Goal: Communication & Community: Share content

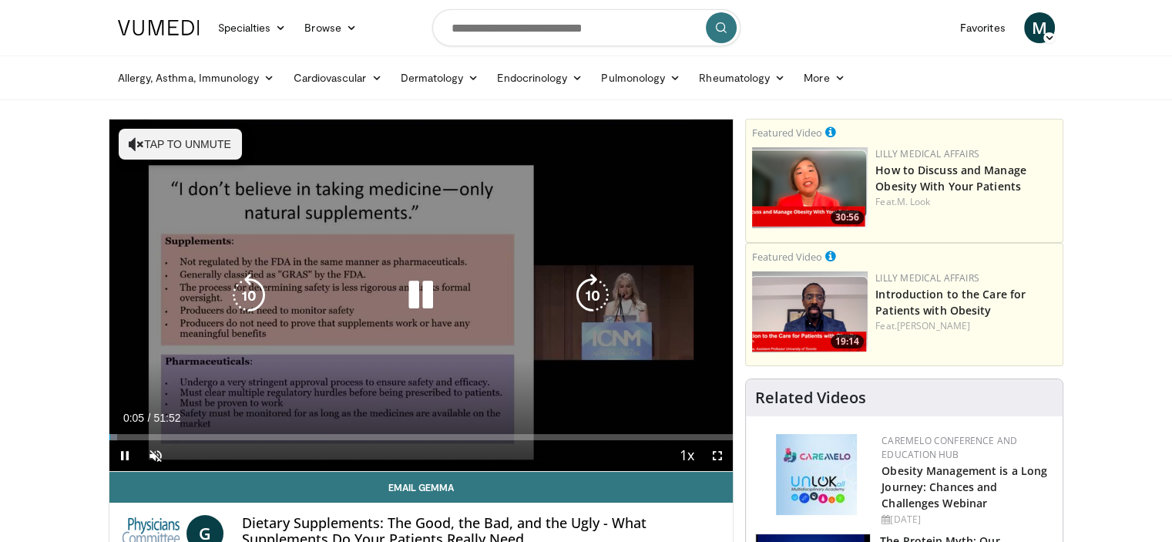
click at [419, 288] on icon "Video Player" at bounding box center [420, 294] width 43 height 43
click at [413, 294] on icon "Video Player" at bounding box center [420, 294] width 43 height 43
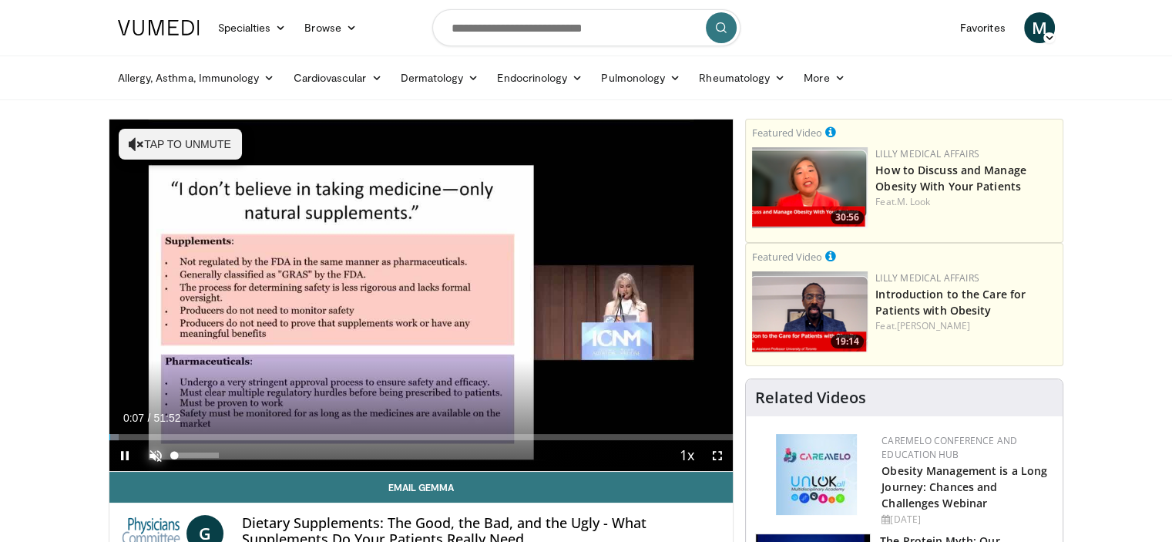
click at [144, 450] on span "Video Player" at bounding box center [155, 455] width 31 height 31
click at [144, 450] on div "10 seconds Tap to unmute" at bounding box center [421, 294] width 624 height 351
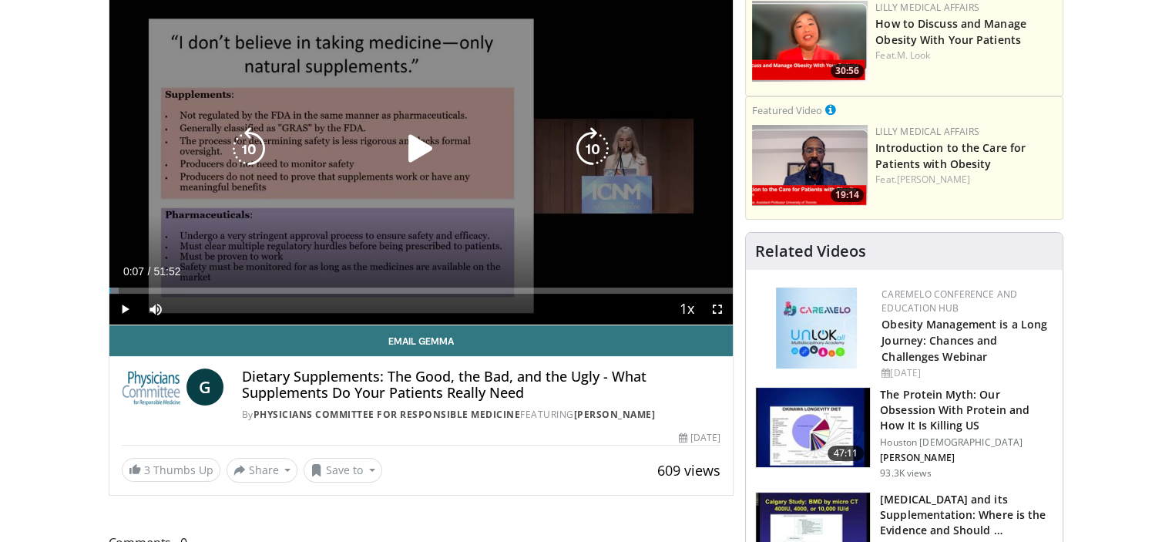
scroll to position [154, 0]
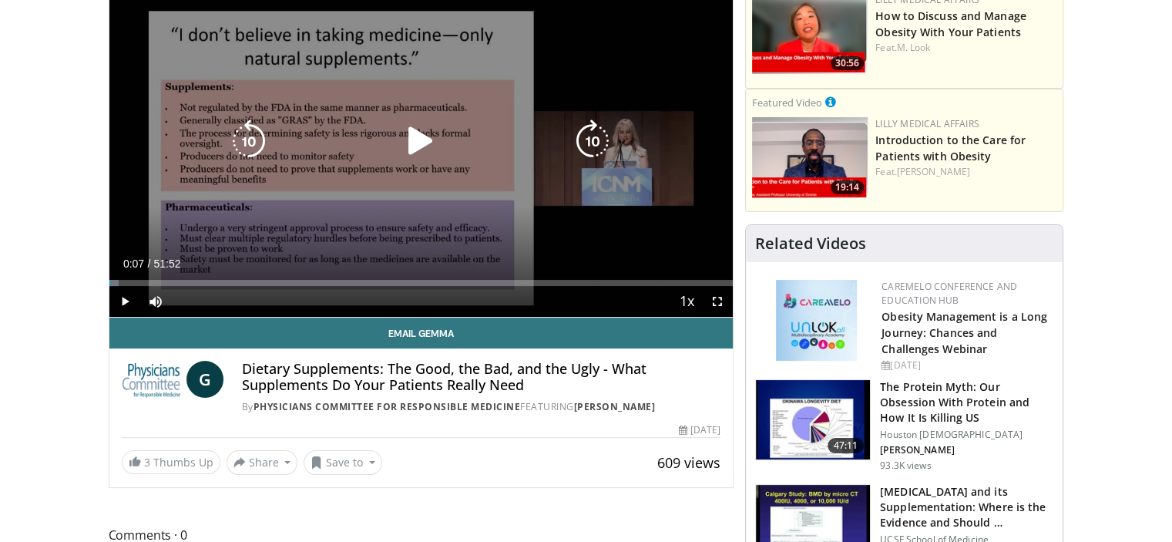
click at [422, 144] on icon "Video Player" at bounding box center [420, 140] width 43 height 43
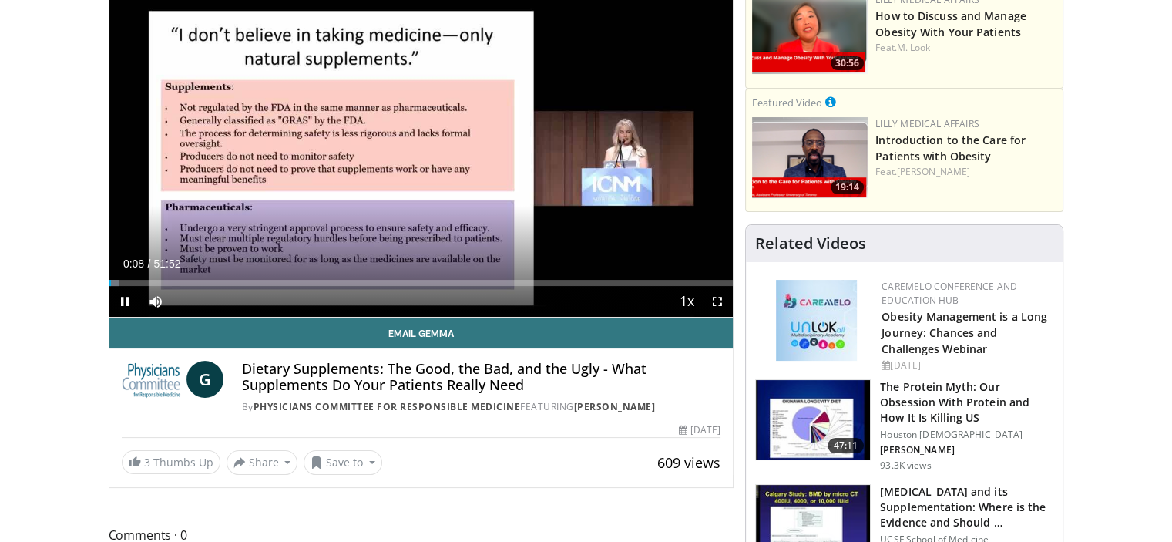
scroll to position [77, 0]
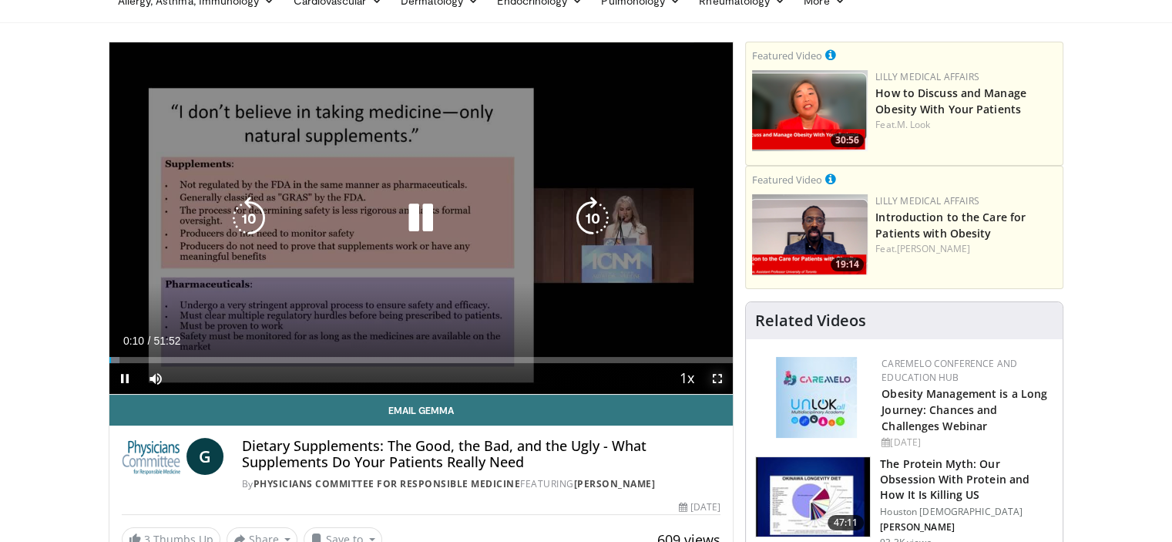
drag, startPoint x: 718, startPoint y: 379, endPoint x: 718, endPoint y: 472, distance: 93.2
click at [718, 379] on span "Video Player" at bounding box center [717, 378] width 31 height 31
click at [718, 394] on div "10 seconds Tap to unmute" at bounding box center [421, 217] width 624 height 351
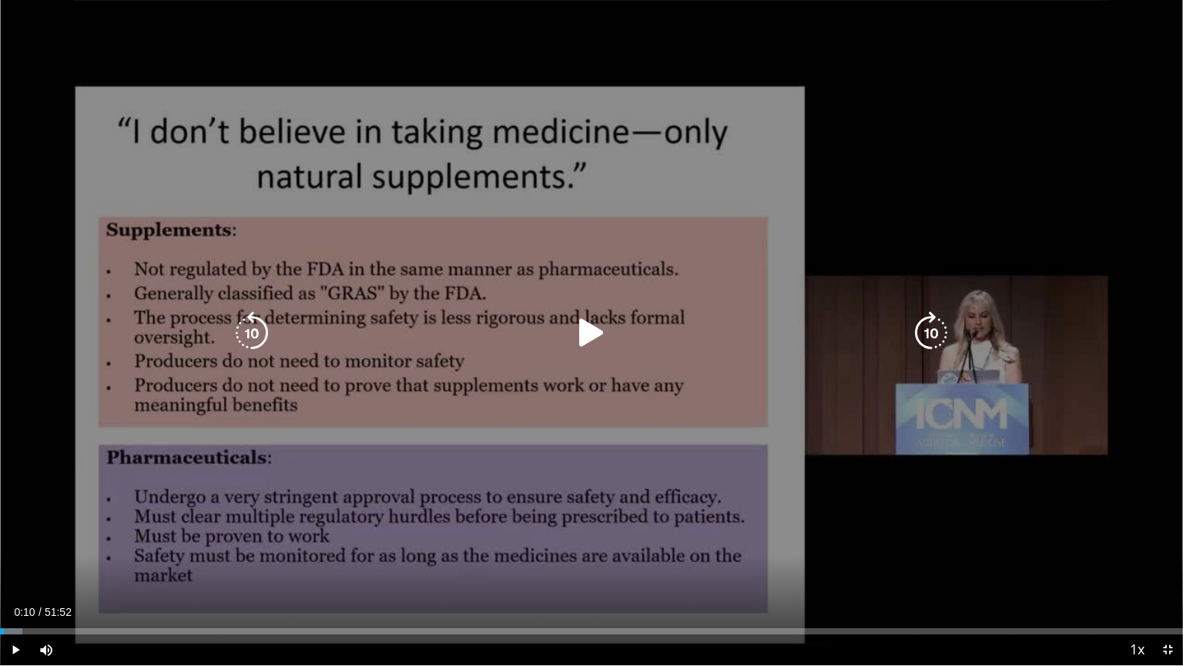
click at [567, 382] on div "10 seconds Tap to unmute" at bounding box center [591, 332] width 1183 height 665
click at [632, 519] on div "10 seconds Tap to unmute" at bounding box center [591, 332] width 1183 height 665
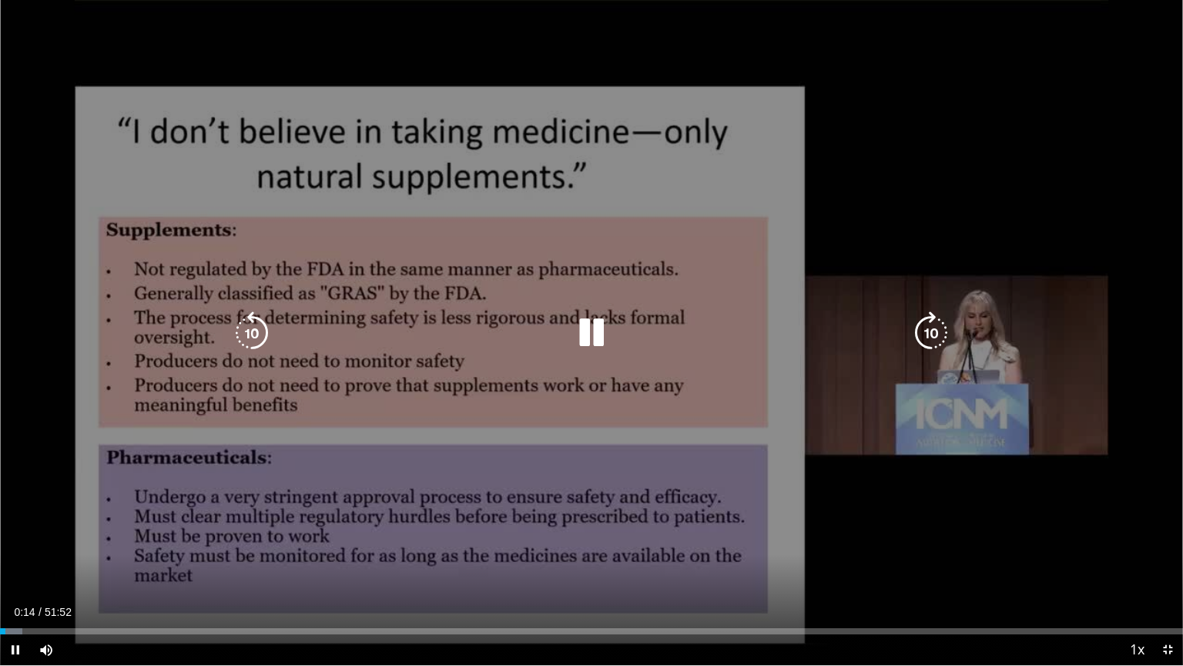
click at [914, 541] on div "10 seconds Tap to unmute" at bounding box center [591, 332] width 1183 height 665
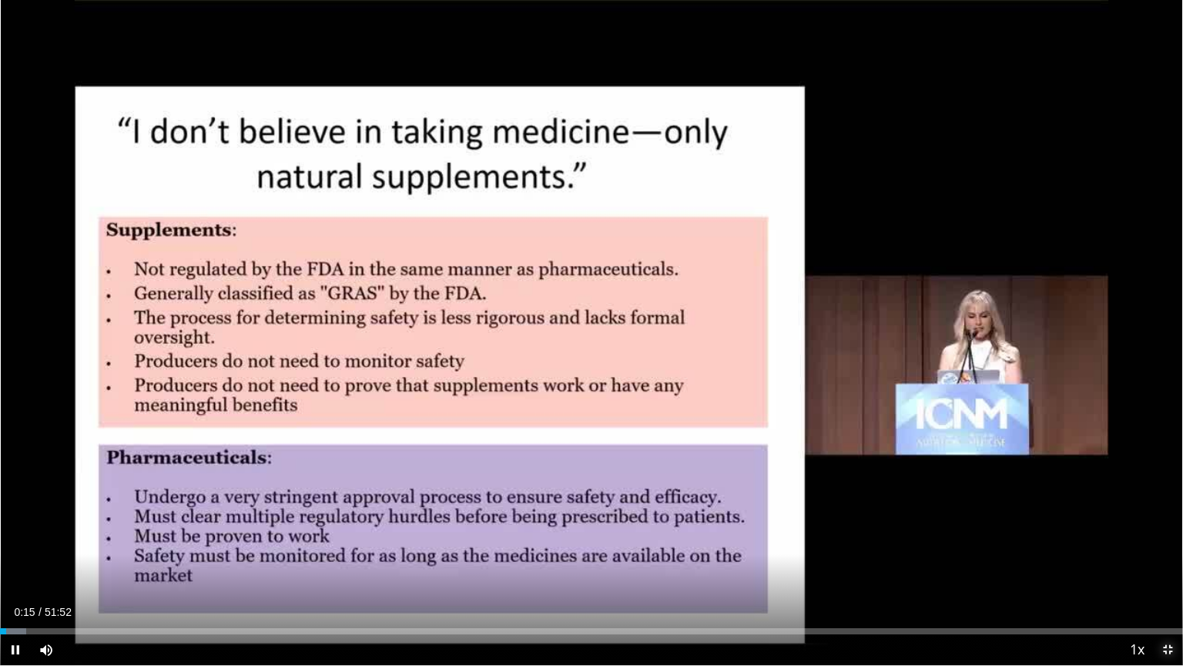
click at [1169, 541] on span "Video Player" at bounding box center [1167, 649] width 31 height 31
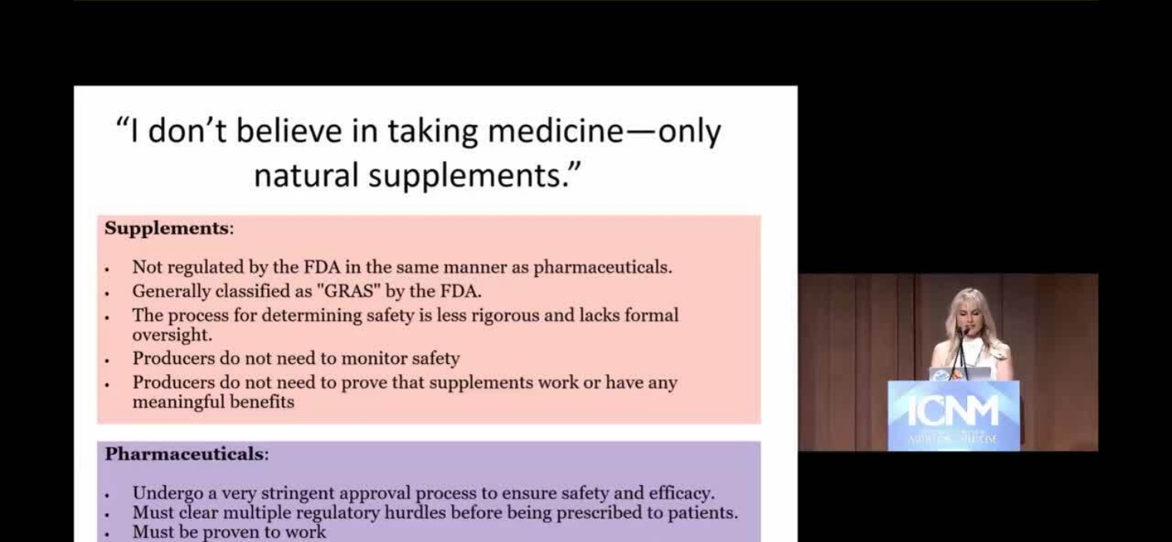
scroll to position [231, 0]
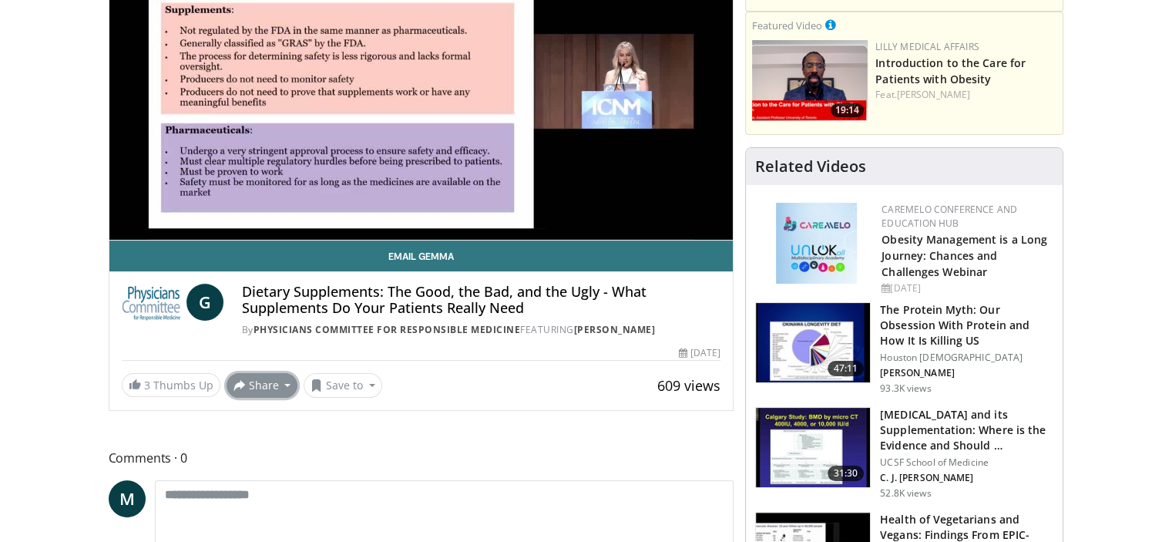
click at [284, 381] on button "Share" at bounding box center [262, 385] width 72 height 25
click at [163, 377] on link "3 Thumbs Up" at bounding box center [171, 385] width 99 height 24
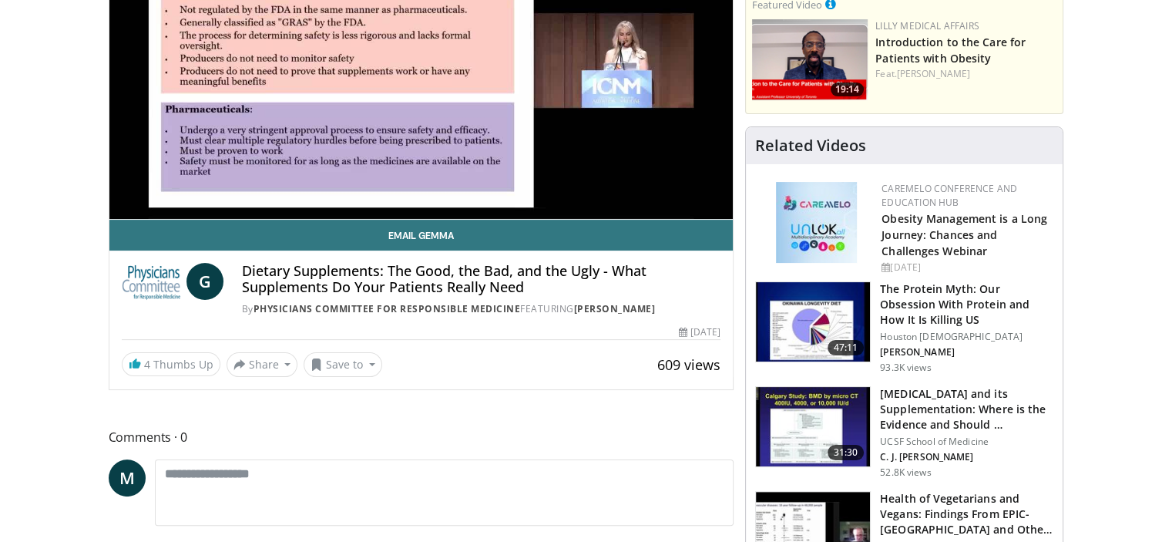
scroll to position [77, 0]
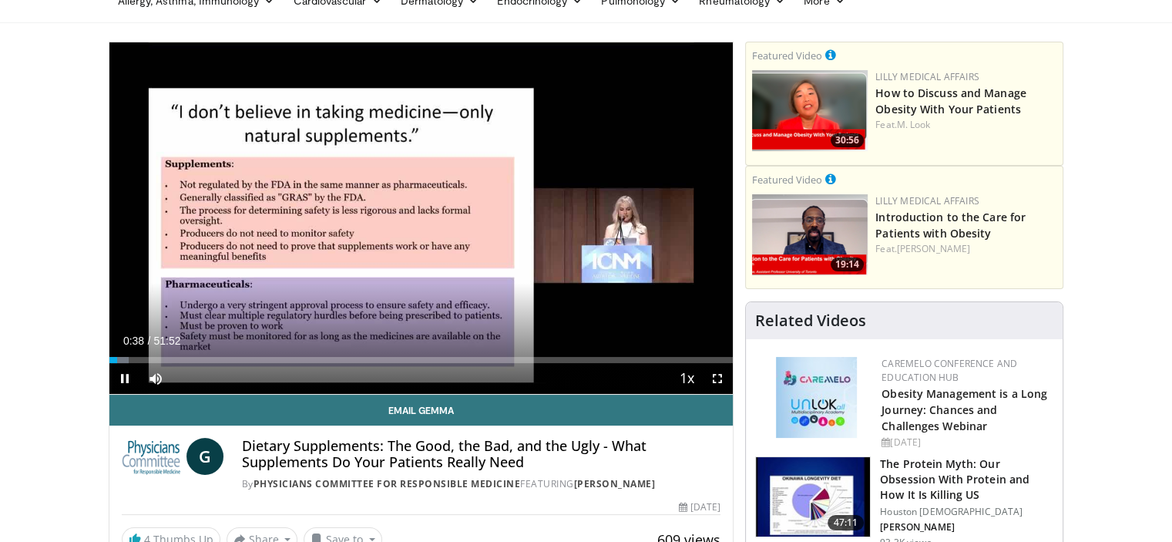
click at [711, 378] on video-js "**********" at bounding box center [421, 218] width 624 height 352
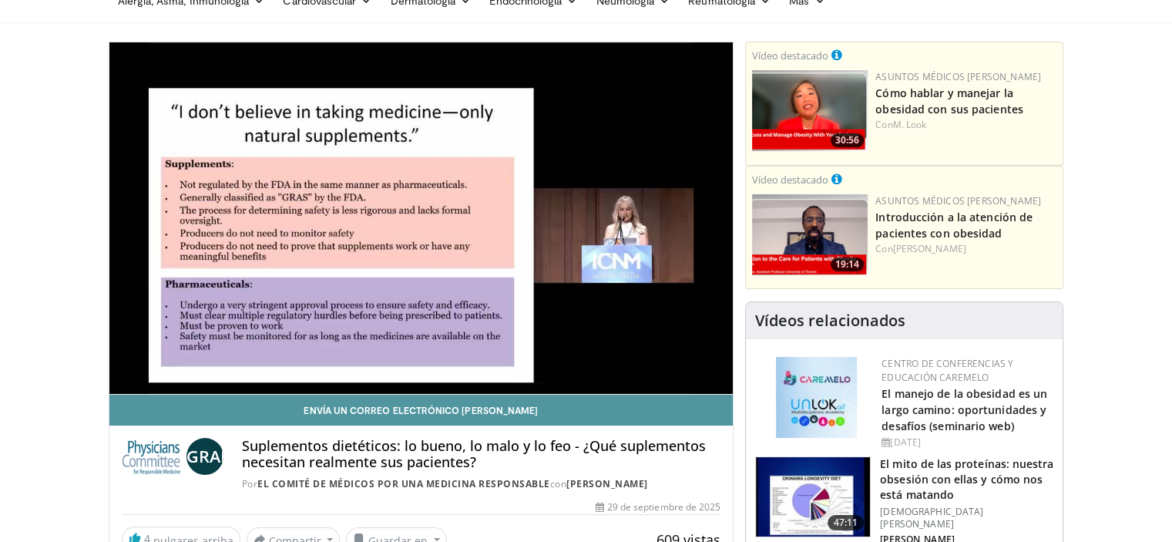
drag, startPoint x: 650, startPoint y: 324, endPoint x: 640, endPoint y: 394, distance: 71.6
click at [640, 394] on link "Envía un correo electrónico [PERSON_NAME]" at bounding box center [421, 409] width 624 height 31
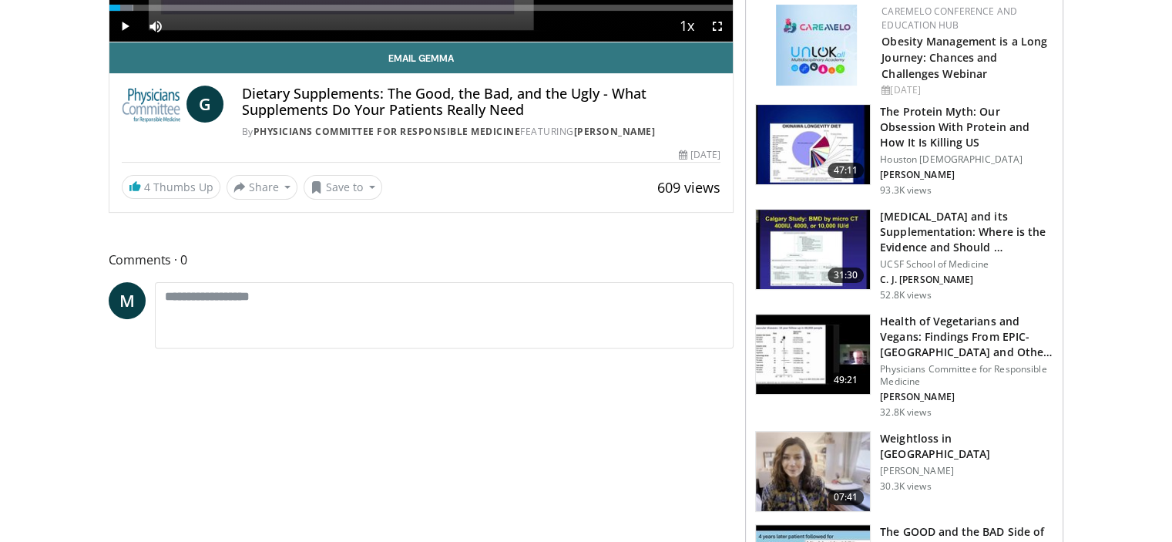
scroll to position [462, 0]
